Goal: Task Accomplishment & Management: Use online tool/utility

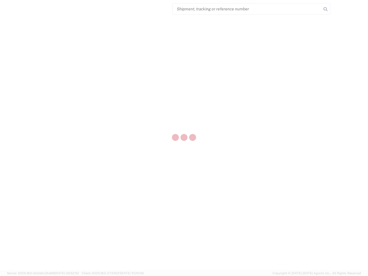
select select "US"
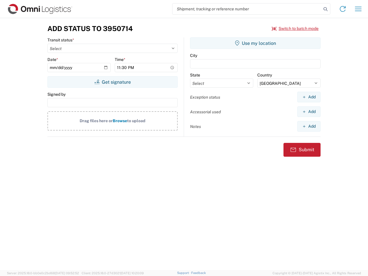
click at [247, 9] on input "search" at bounding box center [247, 8] width 149 height 11
click at [326, 9] on icon at bounding box center [326, 9] width 8 height 8
click at [343, 9] on icon at bounding box center [342, 8] width 9 height 9
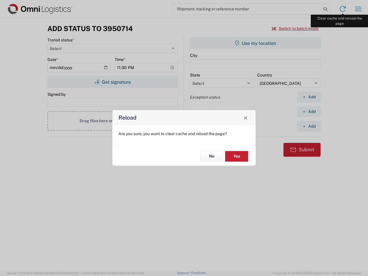
click at [358, 9] on div "Reload Are you sure, you want to clear cache and reload the page? No Yes" at bounding box center [184, 138] width 368 height 276
click at [295, 28] on div "Reload Are you sure, you want to clear cache and reload the page? No Yes" at bounding box center [184, 138] width 368 height 276
click at [112, 82] on div "Reload Are you sure, you want to clear cache and reload the page? No Yes" at bounding box center [184, 138] width 368 height 276
click at [255, 43] on div "Reload Are you sure, you want to clear cache and reload the page? No Yes" at bounding box center [184, 138] width 368 height 276
click at [309, 97] on div "Reload Are you sure, you want to clear cache and reload the page? No Yes" at bounding box center [184, 138] width 368 height 276
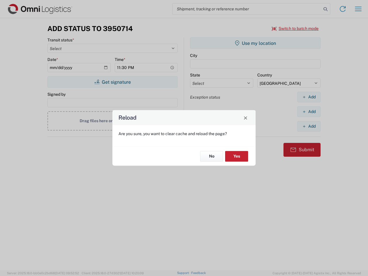
click at [309, 112] on div "Reload Are you sure, you want to clear cache and reload the page? No Yes" at bounding box center [184, 138] width 368 height 276
click at [309, 126] on div "Reload Are you sure, you want to clear cache and reload the page? No Yes" at bounding box center [184, 138] width 368 height 276
